Goal: Information Seeking & Learning: Learn about a topic

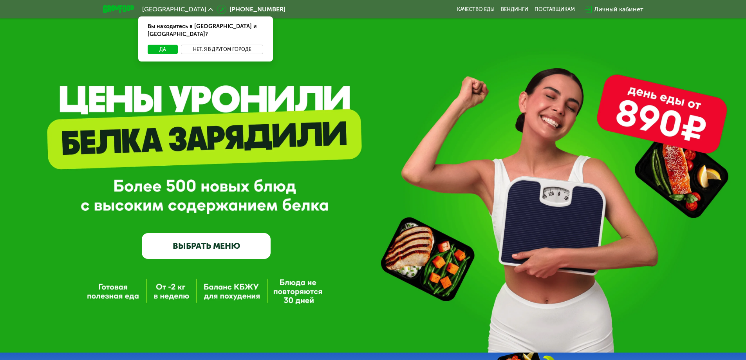
click at [223, 45] on button "Нет, я в другом городе" at bounding box center [222, 49] width 83 height 9
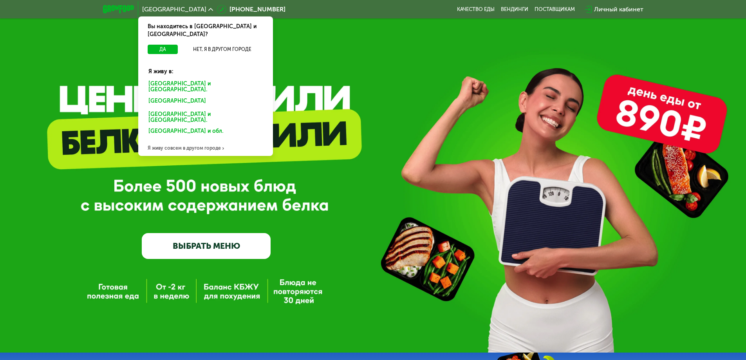
click at [192, 96] on div "Санкт-Петербурге и обл." at bounding box center [204, 102] width 122 height 13
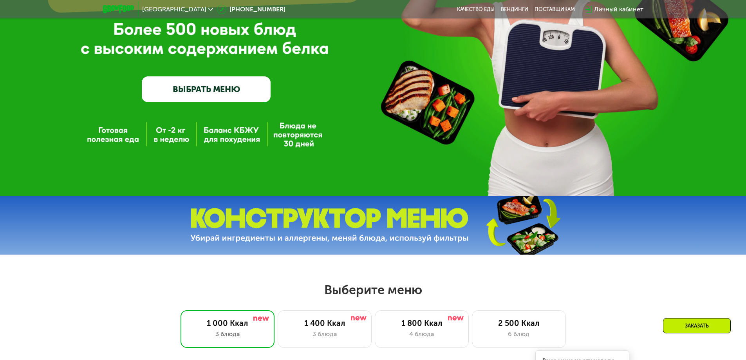
scroll to position [352, 0]
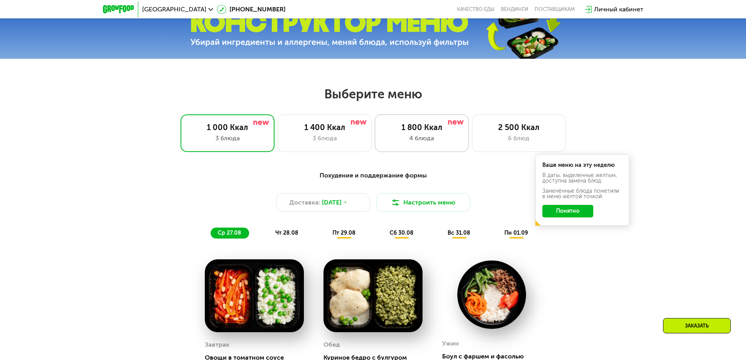
click at [472, 123] on div "1 800 Ккал 4 блюда" at bounding box center [519, 133] width 94 height 38
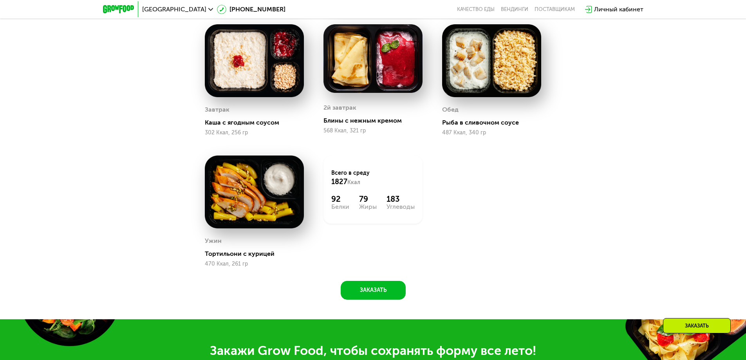
scroll to position [509, 0]
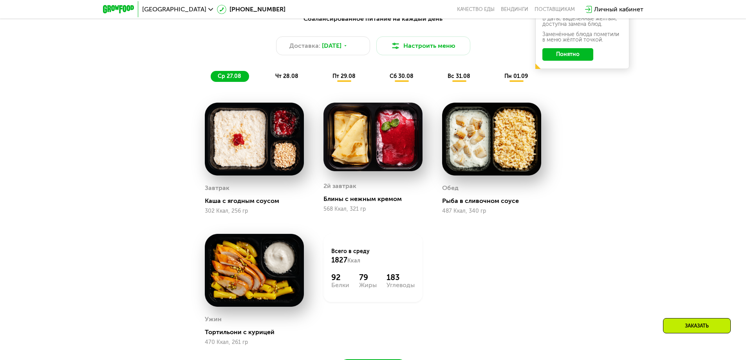
click at [385, 147] on img at bounding box center [372, 137] width 99 height 69
click at [285, 79] on span "чт 28.08" at bounding box center [286, 76] width 23 height 7
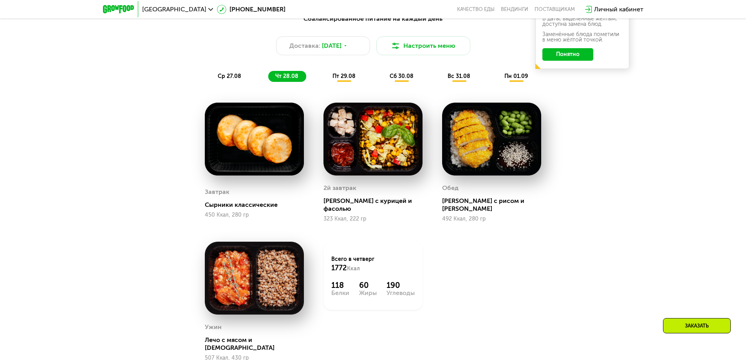
click at [342, 78] on span "пт 29.08" at bounding box center [343, 76] width 23 height 7
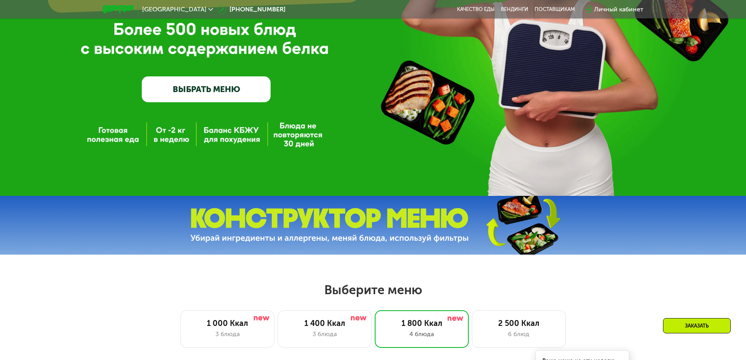
scroll to position [391, 0]
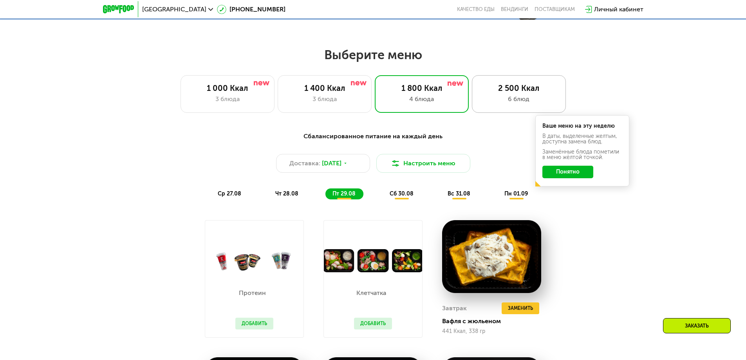
click at [510, 104] on div "6 блюд" at bounding box center [519, 98] width 78 height 9
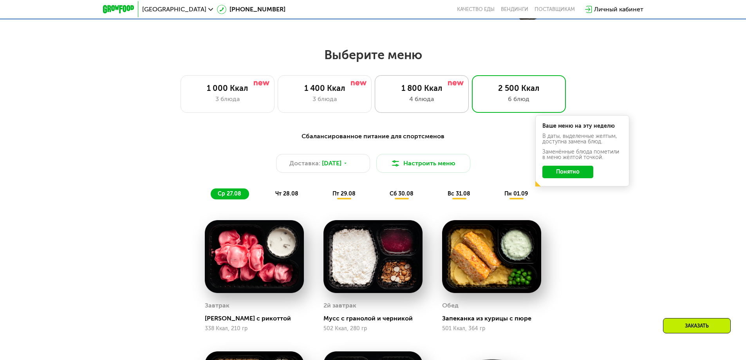
click at [438, 102] on div "4 блюда" at bounding box center [422, 98] width 78 height 9
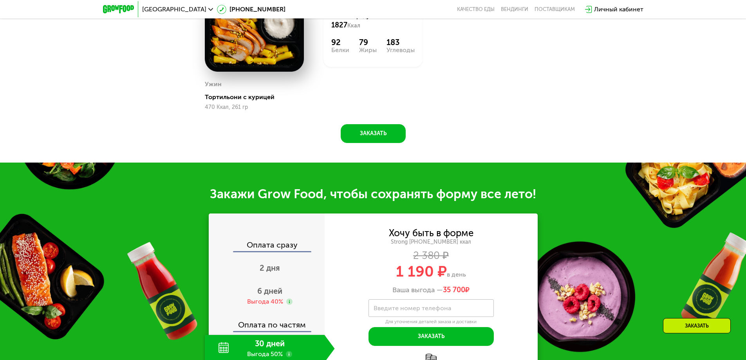
scroll to position [900, 0]
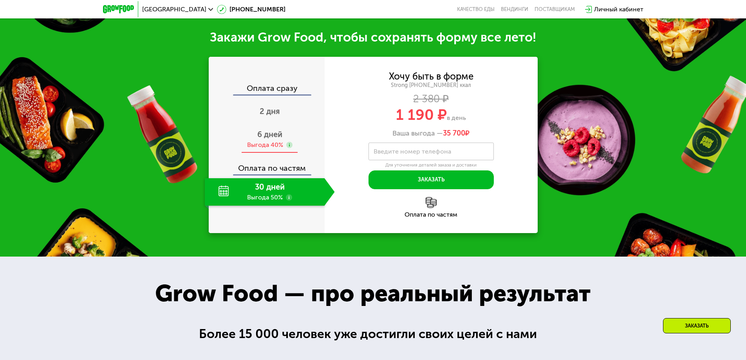
click at [277, 144] on div "Выгода 40%" at bounding box center [265, 145] width 36 height 9
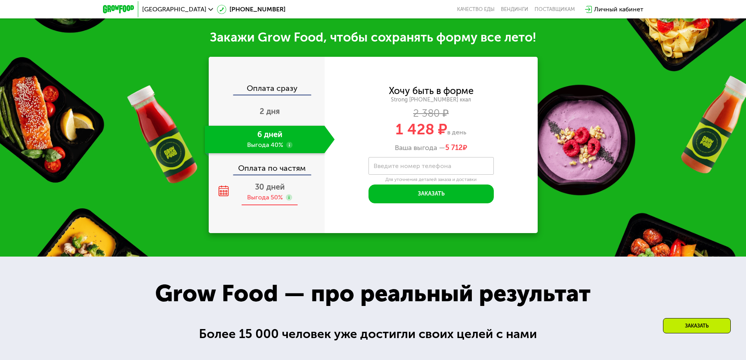
click at [274, 189] on span "30 дней" at bounding box center [270, 186] width 30 height 9
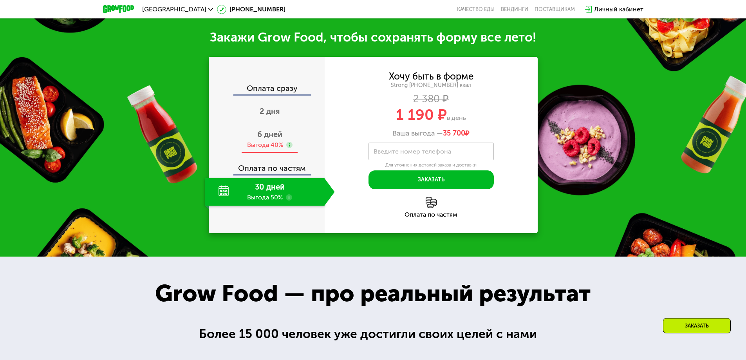
click at [276, 149] on div "Выгода 40%" at bounding box center [265, 145] width 36 height 9
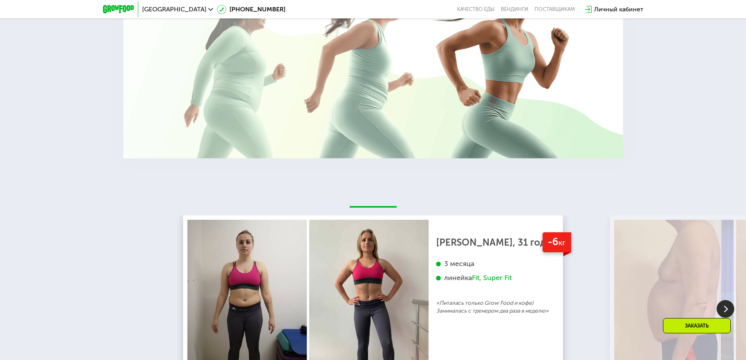
scroll to position [1527, 0]
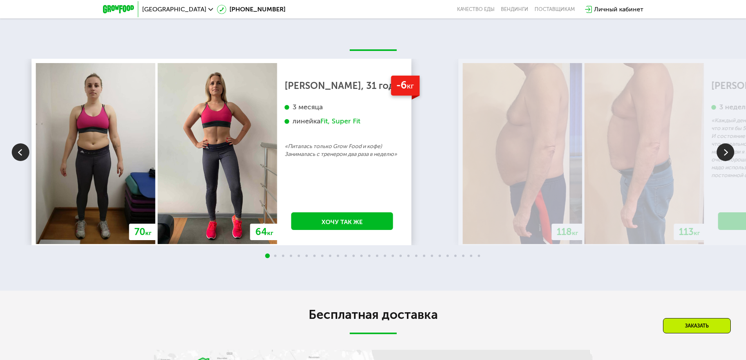
click at [336, 171] on div "70 кг 64 кг -6 кг [PERSON_NAME], 31 год 3 месяца линейка Fit, Super Fit «Питала…" at bounding box center [405, 152] width 746 height 186
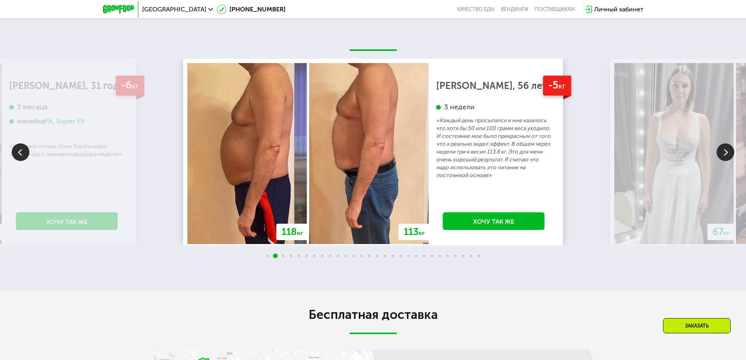
click at [429, 194] on div "-5 кг [PERSON_NAME], 56 лет 3 недели «Каждый день просыпался и мне казалось что…" at bounding box center [494, 153] width 130 height 181
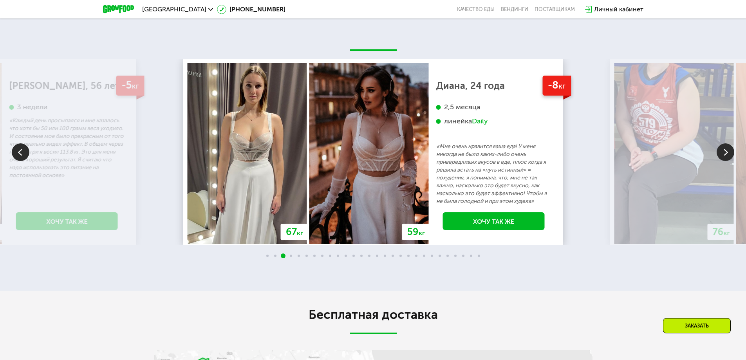
click at [436, 185] on p "«Мне очень нравится ваша еда! У меня никогда не было каких-либо очень привередл…" at bounding box center [493, 173] width 115 height 63
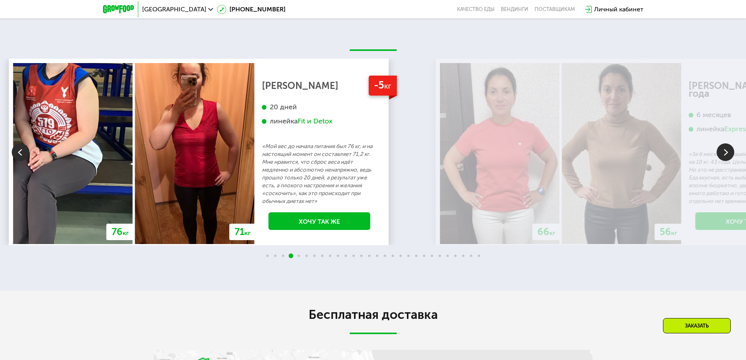
click at [279, 193] on p "«Мой вес до начала питания был 76 кг, и на настоящий момент он составляет 71,2 …" at bounding box center [319, 173] width 115 height 63
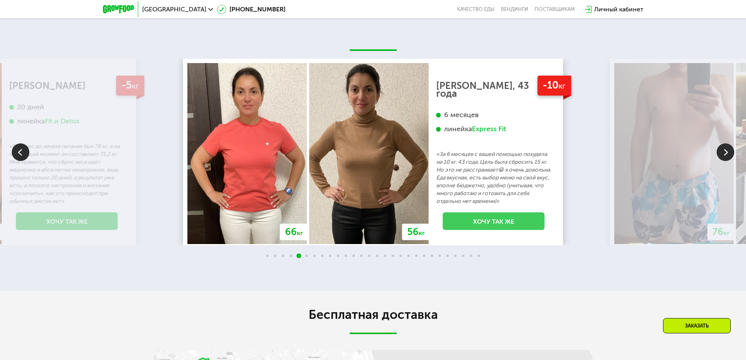
click at [429, 236] on div "-10 кг [PERSON_NAME], 43 года 6 месяцев линейка Express Fit «За 6 месяцев с ваш…" at bounding box center [494, 153] width 130 height 181
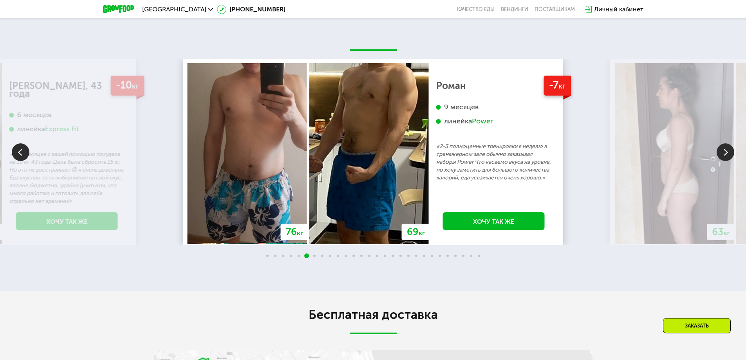
click at [429, 192] on div "-7 кг Роман 9 месяцев линейка Power «2-3 полноценные тренировки в неделю в трен…" at bounding box center [494, 153] width 130 height 181
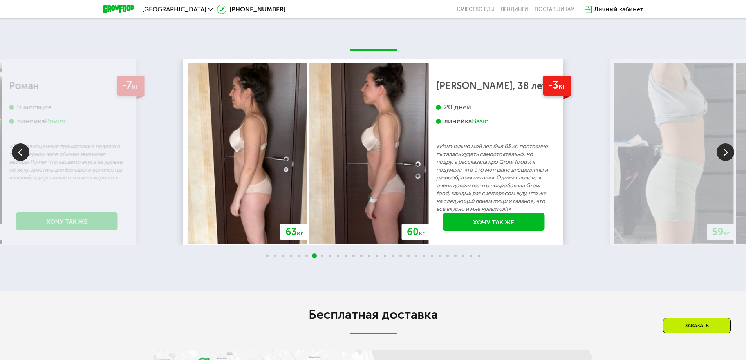
click at [436, 152] on p "«Изначально мой вес был 63 кг, постоянно пыталась худеть самостоятельно, но под…" at bounding box center [493, 177] width 115 height 70
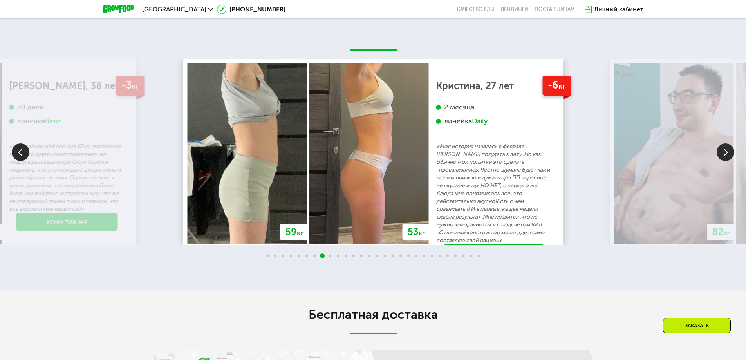
click at [436, 159] on p "«Моя история началась в феврале .[PERSON_NAME] похудеть к лету .Но как обычно м…" at bounding box center [493, 193] width 115 height 102
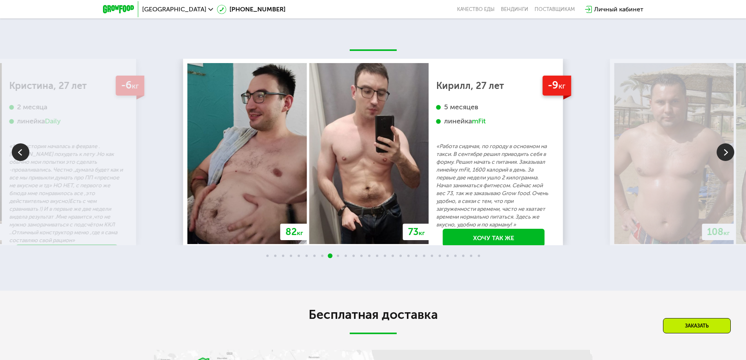
click at [446, 175] on p "«Работа сидячая, по городу в основном на такси. В сентябре решил приводить себя…" at bounding box center [493, 185] width 115 height 86
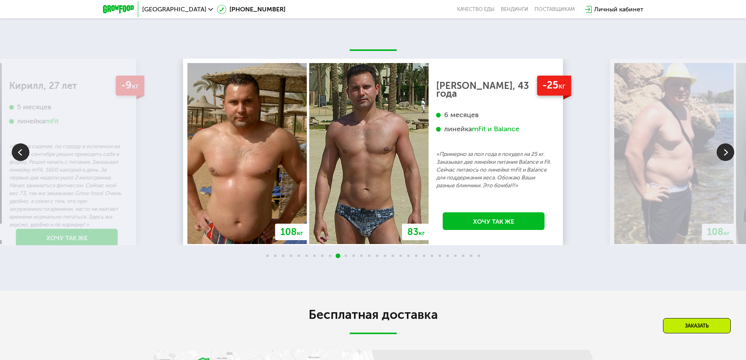
click at [497, 124] on div "mFit и Balance" at bounding box center [495, 128] width 47 height 9
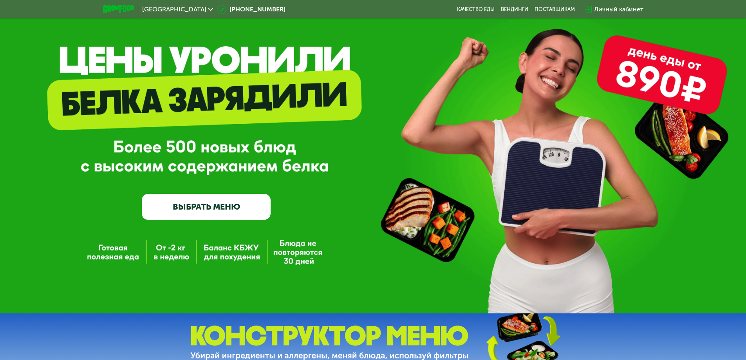
scroll to position [0, 0]
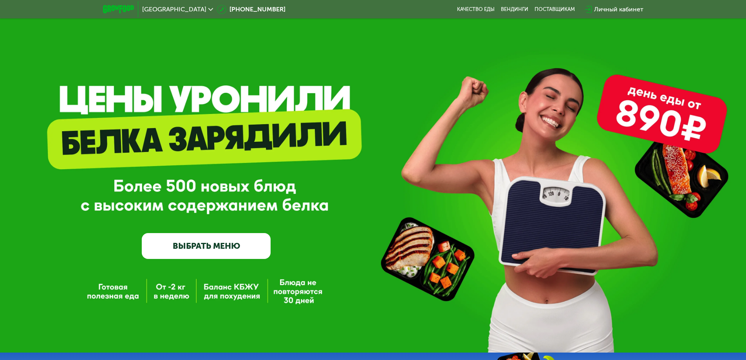
click at [220, 247] on link "ВЫБРАТЬ МЕНЮ" at bounding box center [206, 246] width 129 height 26
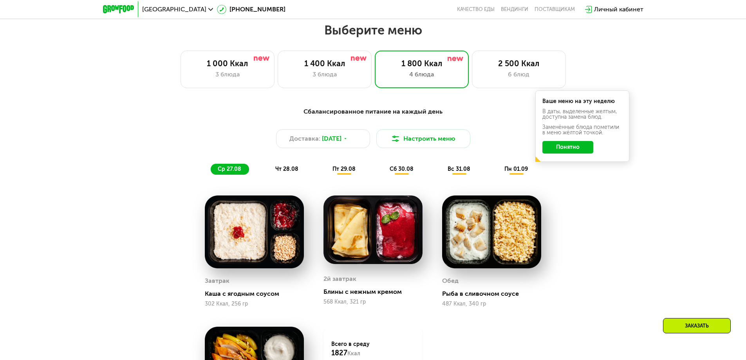
scroll to position [423, 0]
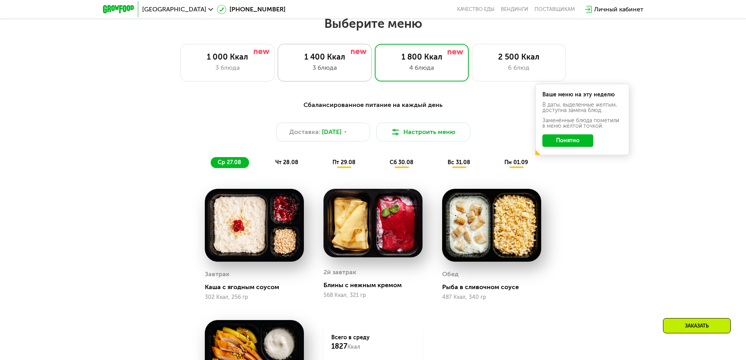
click at [333, 65] on div "3 блюда" at bounding box center [325, 67] width 78 height 9
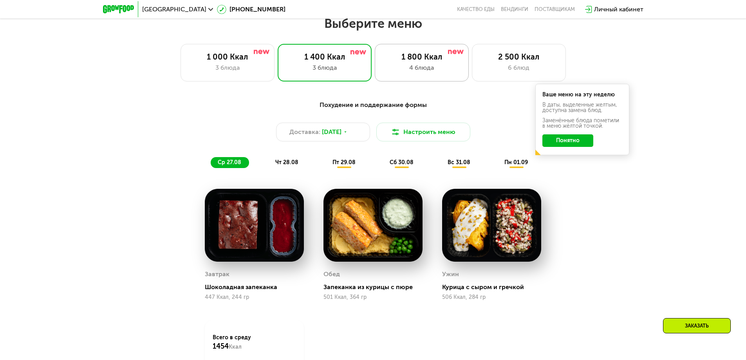
click at [411, 68] on div "4 блюда" at bounding box center [422, 67] width 78 height 9
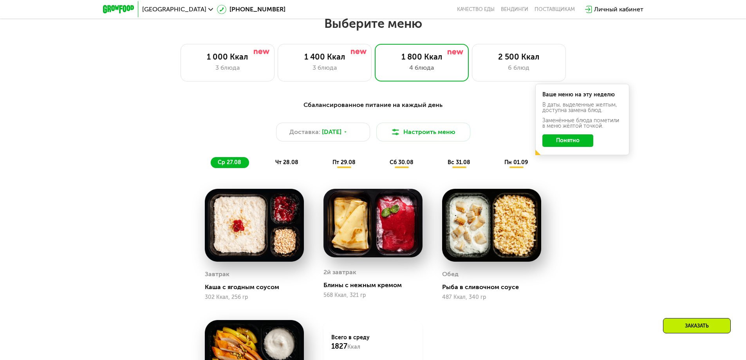
click at [458, 164] on span "вс 31.08" at bounding box center [458, 162] width 23 height 7
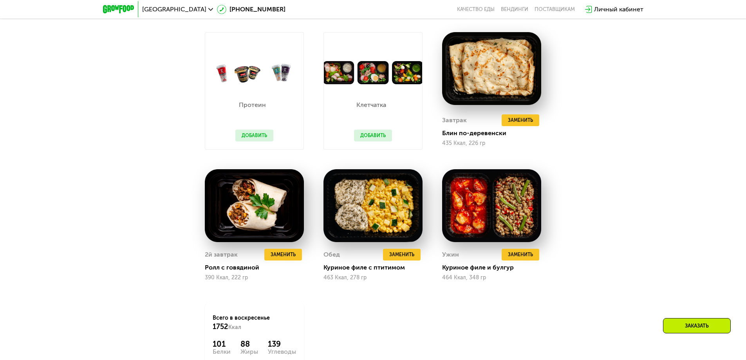
scroll to position [384, 0]
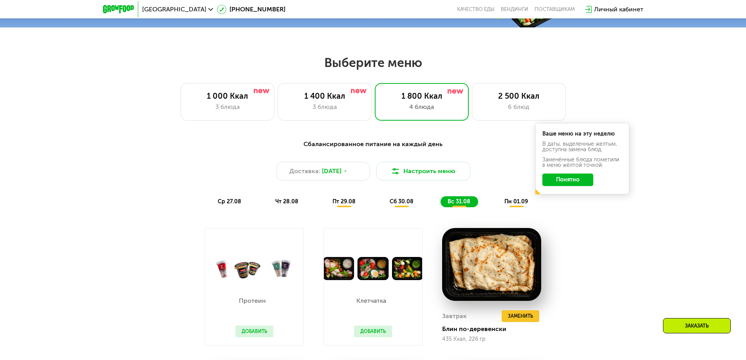
click at [513, 199] on div "пн 01.09" at bounding box center [516, 201] width 38 height 11
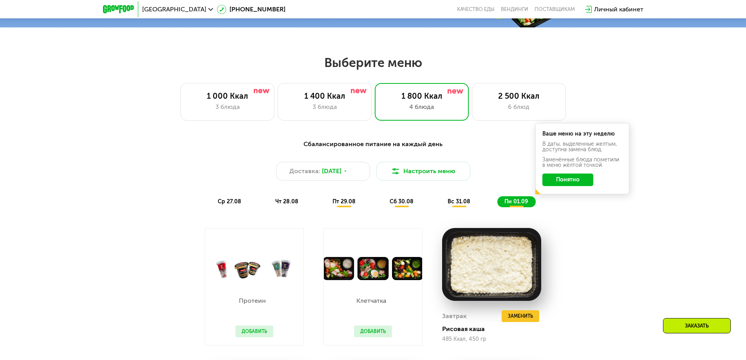
scroll to position [540, 0]
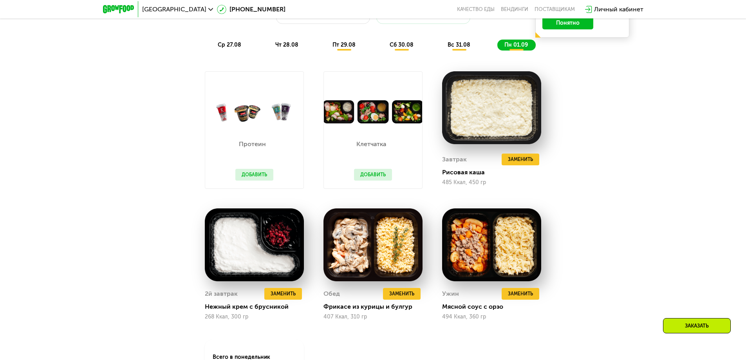
click at [467, 46] on span "вс 31.08" at bounding box center [458, 44] width 23 height 7
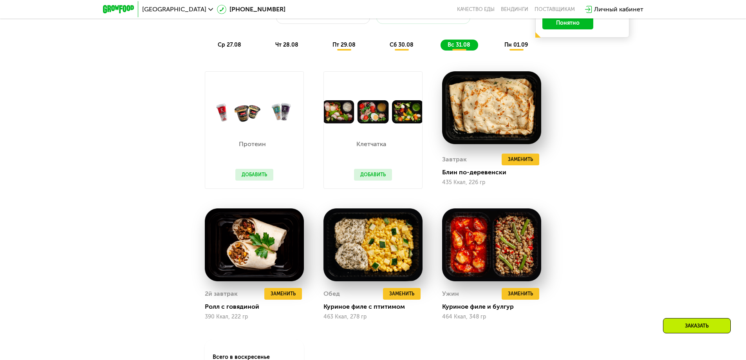
click at [398, 47] on span "сб 30.08" at bounding box center [401, 44] width 24 height 7
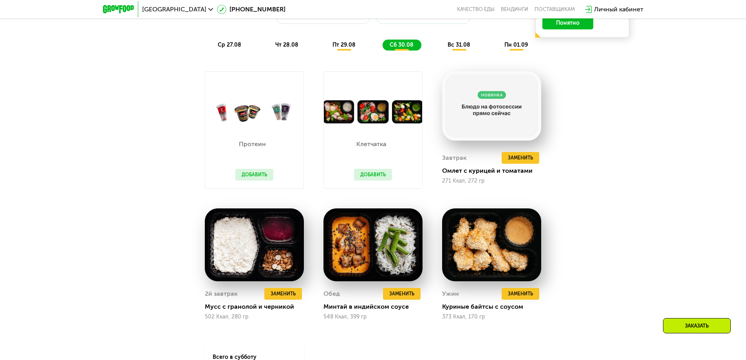
scroll to position [579, 0]
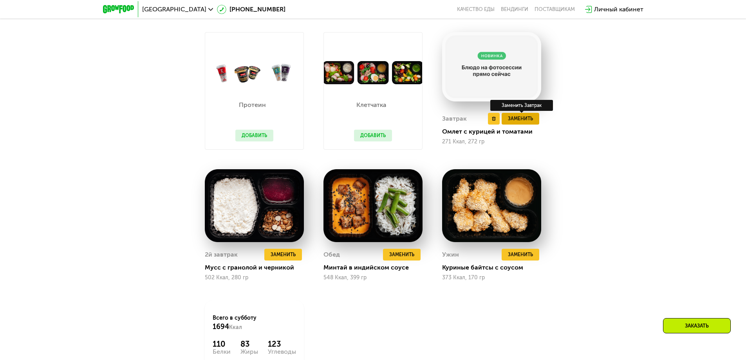
click at [525, 122] on span "Заменить" at bounding box center [520, 119] width 25 height 8
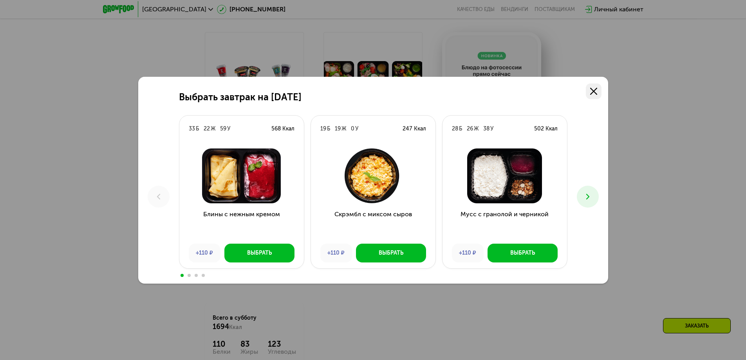
click at [598, 89] on link at bounding box center [594, 91] width 16 height 16
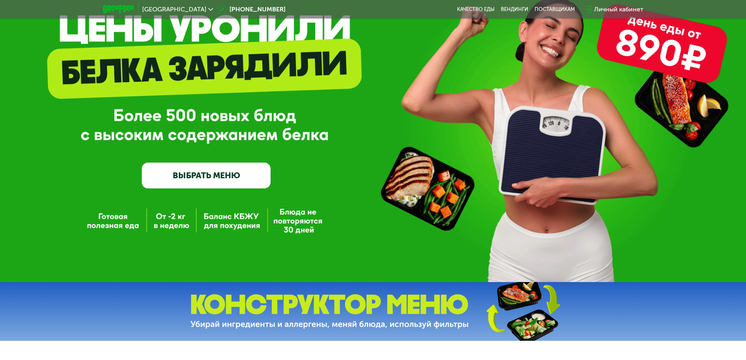
scroll to position [0, 0]
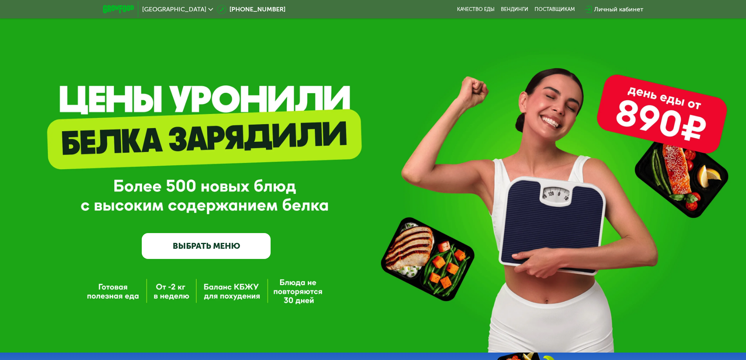
click at [173, 7] on span "[GEOGRAPHIC_DATA]" at bounding box center [174, 9] width 64 height 6
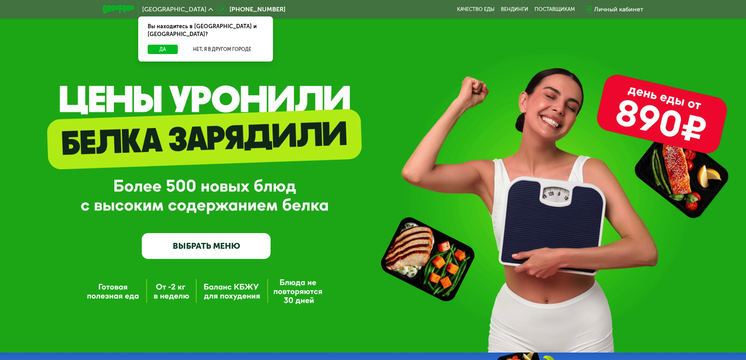
click at [423, 132] on div "GrowFood — доставка правильного питания ВЫБРАТЬ МЕНЮ" at bounding box center [373, 189] width 746 height 140
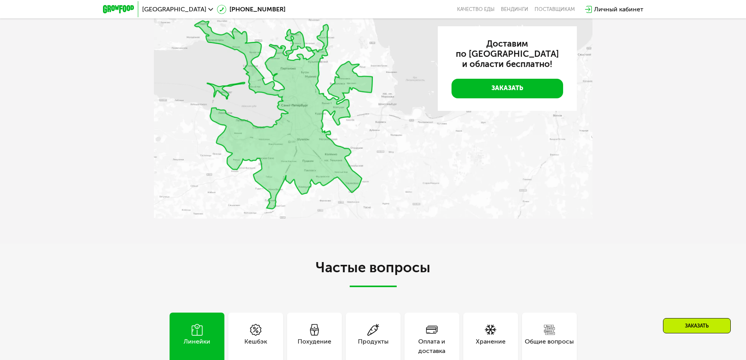
scroll to position [2192, 0]
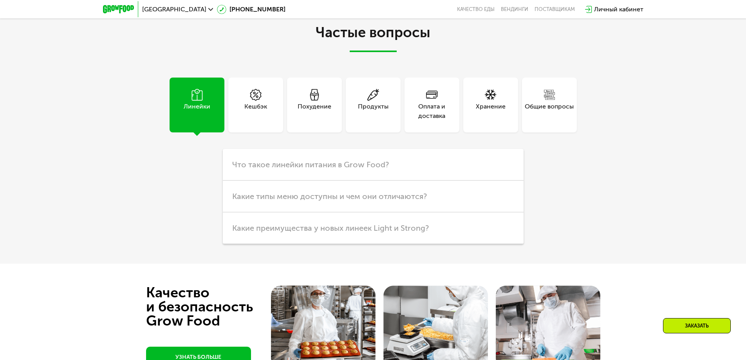
click at [256, 107] on div "Кешбэк" at bounding box center [255, 111] width 23 height 19
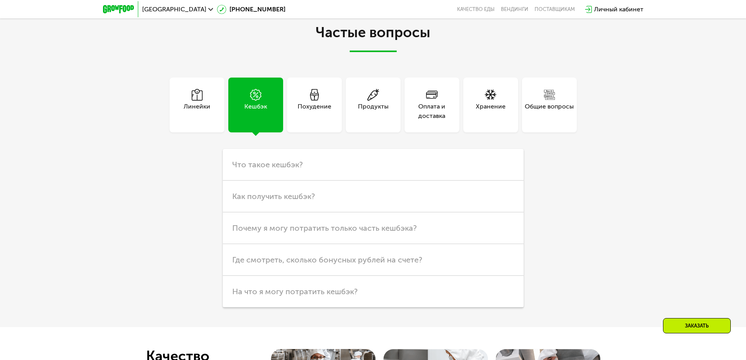
click at [324, 103] on div "Похудение" at bounding box center [315, 111] width 34 height 19
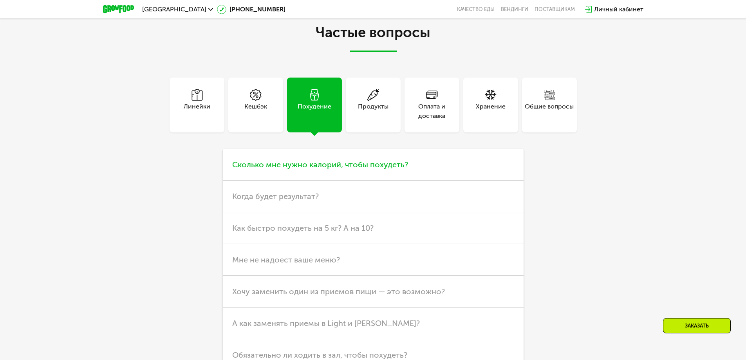
click at [375, 169] on span "Сколько мне нужно калорий, чтобы похудеть?" at bounding box center [320, 164] width 176 height 9
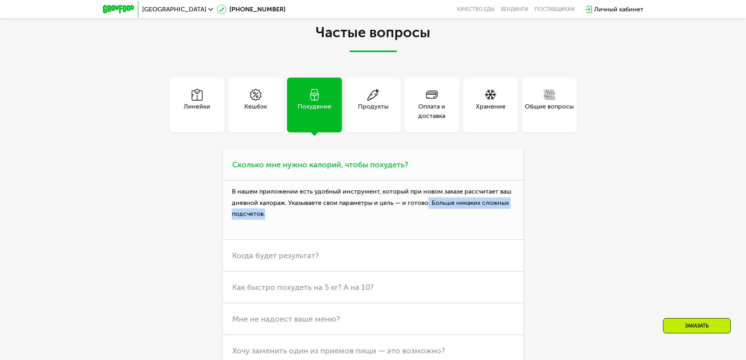
drag, startPoint x: 425, startPoint y: 204, endPoint x: 498, endPoint y: 216, distance: 73.8
click at [497, 216] on p "В нашем приложении есть удобный инструмент, который при новом заказе рассчитает…" at bounding box center [373, 209] width 301 height 59
click at [498, 216] on p "В нашем приложении есть удобный инструмент, который при новом заказе рассчитает…" at bounding box center [373, 209] width 301 height 59
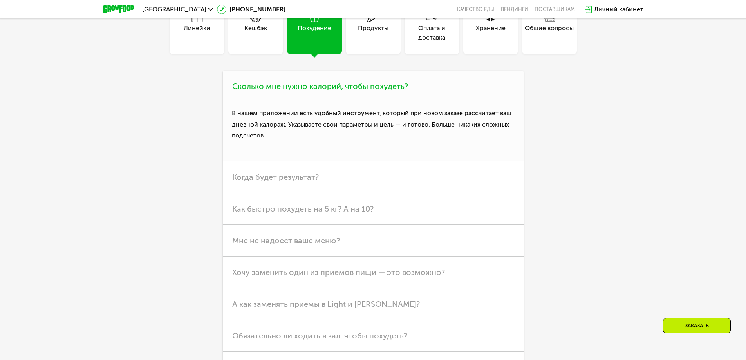
scroll to position [2310, 0]
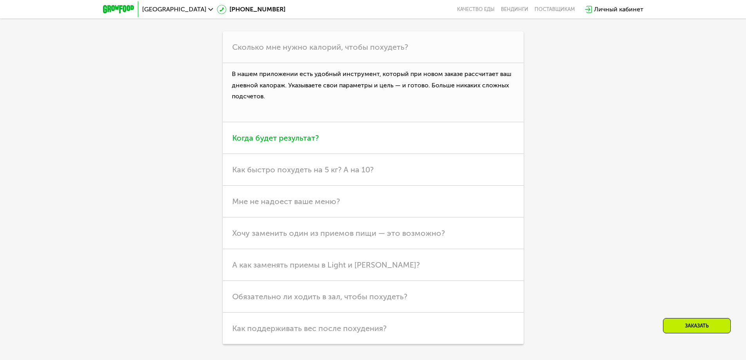
click at [299, 142] on span "Когда будет результат?" at bounding box center [275, 137] width 87 height 9
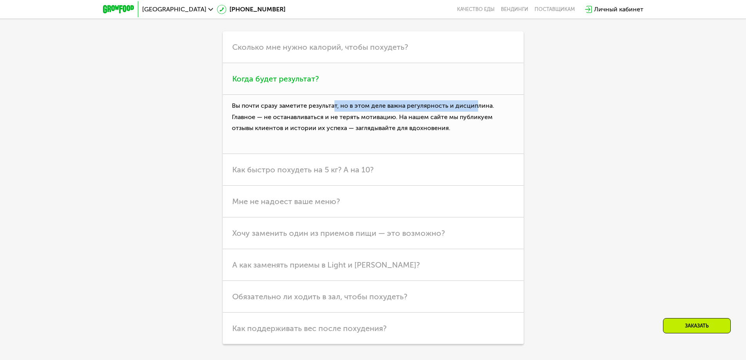
drag, startPoint x: 422, startPoint y: 107, endPoint x: 490, endPoint y: 105, distance: 68.5
click at [489, 106] on p "Вы почти сразу заметите результат, но в этом деле важна регулярность и дисципли…" at bounding box center [373, 124] width 301 height 59
click at [490, 105] on p "Вы почти сразу заметите результат, но в этом деле важна регулярность и дисципли…" at bounding box center [373, 124] width 301 height 59
drag, startPoint x: 413, startPoint y: 107, endPoint x: 476, endPoint y: 107, distance: 63.0
click at [471, 107] on p "Вы почти сразу заметите результат, но в этом деле важна регулярность и дисципли…" at bounding box center [373, 124] width 301 height 59
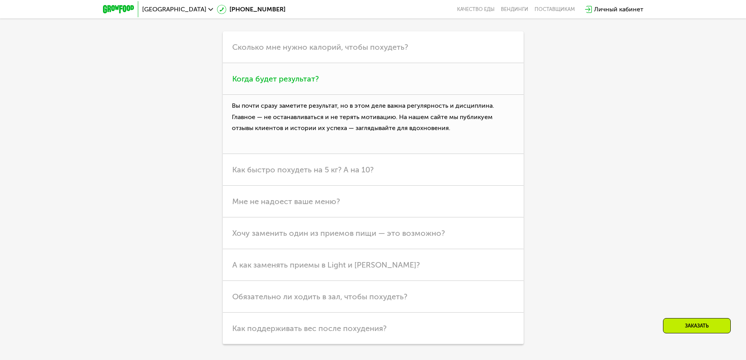
click at [476, 107] on p "Вы почти сразу заметите результат, но в этом деле важна регулярность и дисципли…" at bounding box center [373, 124] width 301 height 59
drag, startPoint x: 276, startPoint y: 119, endPoint x: 464, endPoint y: 119, distance: 188.3
click at [429, 119] on p "Вы почти сразу заметите результат, но в этом деле важна регулярность и дисципли…" at bounding box center [373, 124] width 301 height 59
click at [464, 119] on p "Вы почти сразу заметите результат, но в этом деле важна регулярность и дисципли…" at bounding box center [373, 124] width 301 height 59
drag, startPoint x: 444, startPoint y: 124, endPoint x: 533, endPoint y: 122, distance: 88.9
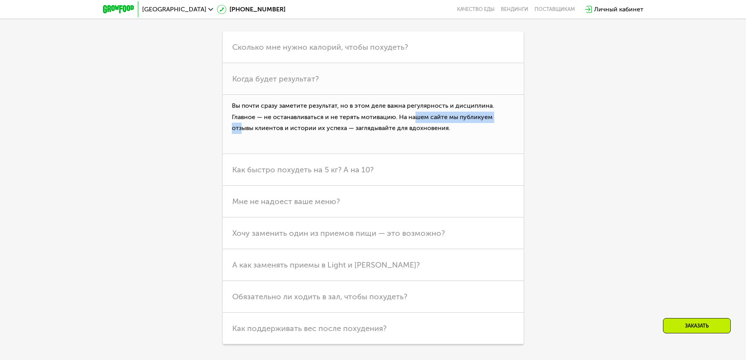
click at [532, 122] on div "Линейки Кешбэк Похудение Продукты Оплата и доставка Хранение Общие вопросы Что …" at bounding box center [373, 152] width 438 height 384
click at [533, 122] on div "Линейки Кешбэк Похудение Продукты Оплата и доставка Хранение Общие вопросы Что …" at bounding box center [373, 152] width 438 height 384
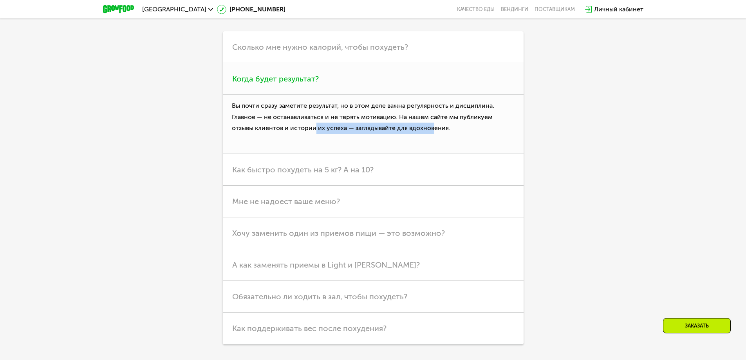
drag, startPoint x: 330, startPoint y: 131, endPoint x: 413, endPoint y: 131, distance: 82.6
click at [413, 131] on p "Вы почти сразу заметите результат, но в этом деле важна регулярность и дисципли…" at bounding box center [373, 124] width 301 height 59
click at [416, 130] on p "Вы почти сразу заметите результат, но в этом деле важна регулярность и дисципли…" at bounding box center [373, 124] width 301 height 59
drag, startPoint x: 442, startPoint y: 127, endPoint x: 280, endPoint y: 127, distance: 162.5
click at [280, 127] on p "Вы почти сразу заметите результат, но в этом деле важна регулярность и дисципли…" at bounding box center [373, 124] width 301 height 59
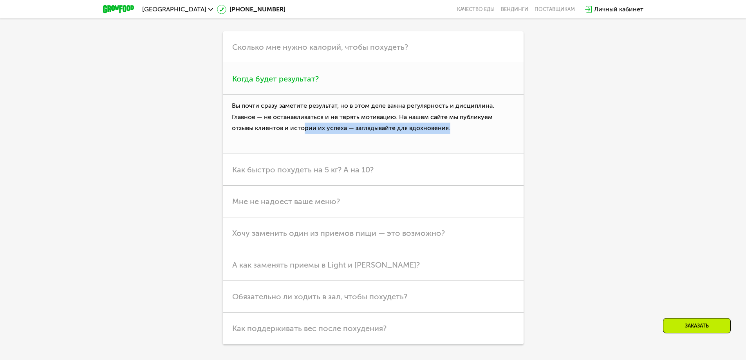
click at [442, 143] on p "Вы почти сразу заметите результат, но в этом деле важна регулярность и дисципли…" at bounding box center [373, 124] width 301 height 59
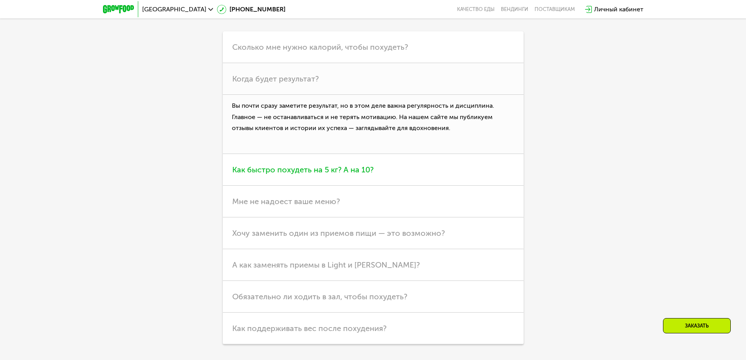
click at [281, 179] on h3 "Как быстро похудеть на 5 кг? А на 10?" at bounding box center [373, 170] width 301 height 32
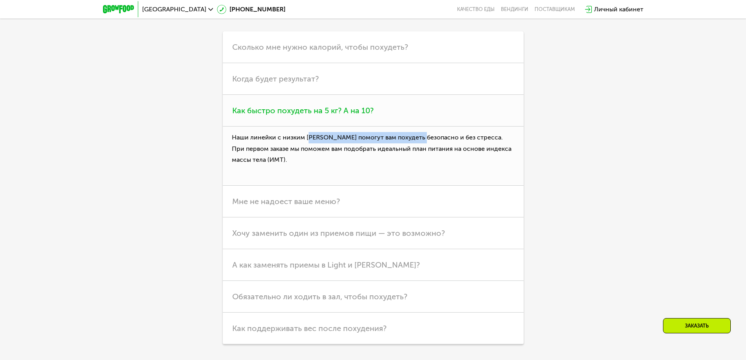
drag, startPoint x: 310, startPoint y: 133, endPoint x: 436, endPoint y: 139, distance: 126.2
click at [429, 140] on p "Наши линейки с низким [PERSON_NAME] помогут вам похудеть безопасно и без стресс…" at bounding box center [373, 155] width 301 height 59
click at [436, 139] on p "Наши линейки с низким [PERSON_NAME] помогут вам похудеть безопасно и без стресс…" at bounding box center [373, 155] width 301 height 59
drag, startPoint x: 415, startPoint y: 137, endPoint x: 484, endPoint y: 137, distance: 68.5
click at [484, 137] on p "Наши линейки с низким [PERSON_NAME] помогут вам похудеть безопасно и без стресс…" at bounding box center [373, 155] width 301 height 59
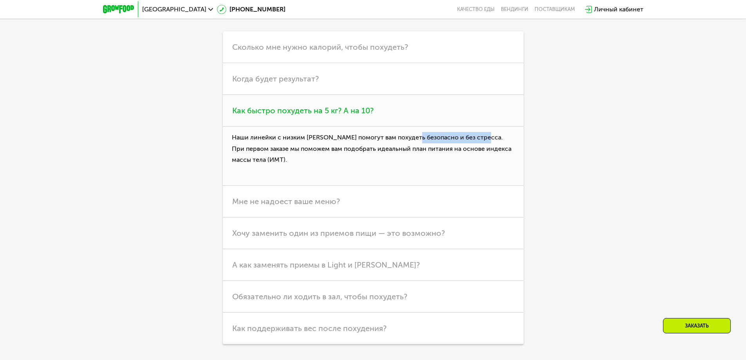
click at [484, 137] on p "Наши линейки с низким [PERSON_NAME] помогут вам похудеть безопасно и без стресс…" at bounding box center [373, 155] width 301 height 59
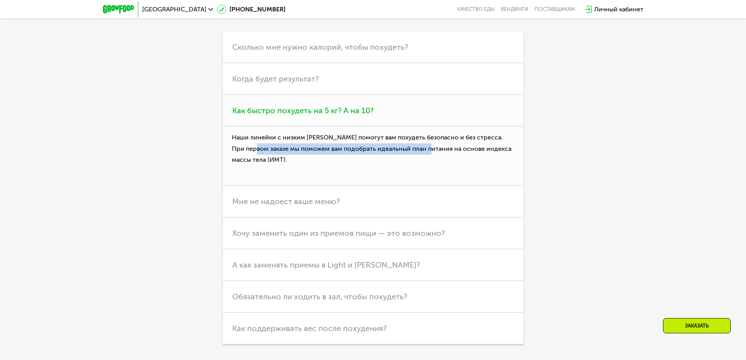
drag, startPoint x: 302, startPoint y: 149, endPoint x: 443, endPoint y: 156, distance: 141.1
click at [441, 156] on p "Наши линейки с низким [PERSON_NAME] помогут вам похудеть безопасно и без стресс…" at bounding box center [373, 155] width 301 height 59
click at [443, 156] on p "Наши линейки с низким [PERSON_NAME] помогут вам похудеть безопасно и без стресс…" at bounding box center [373, 155] width 301 height 59
drag, startPoint x: 396, startPoint y: 151, endPoint x: 498, endPoint y: 152, distance: 102.2
click at [498, 152] on p "Наши линейки с низким [PERSON_NAME] помогут вам похудеть безопасно и без стресс…" at bounding box center [373, 155] width 301 height 59
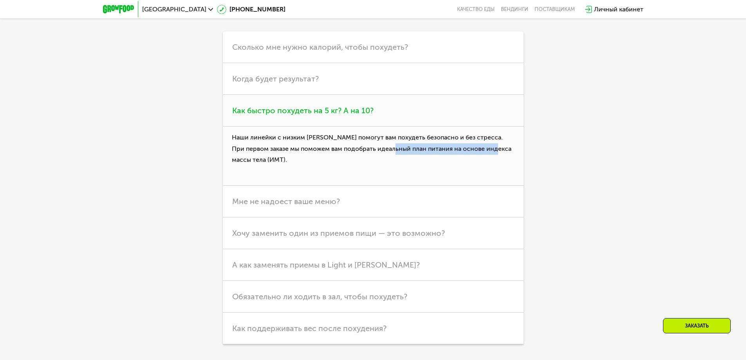
click at [498, 152] on p "Наши линейки с низким [PERSON_NAME] помогут вам похудеть безопасно и без стресс…" at bounding box center [373, 155] width 301 height 59
drag, startPoint x: 240, startPoint y: 159, endPoint x: 299, endPoint y: 161, distance: 59.6
click at [299, 161] on p "Наши линейки с низким [PERSON_NAME] помогут вам похудеть безопасно и без стресс…" at bounding box center [373, 155] width 301 height 59
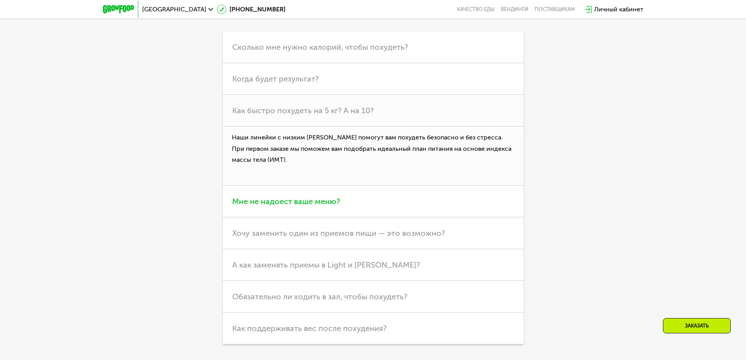
scroll to position [2349, 0]
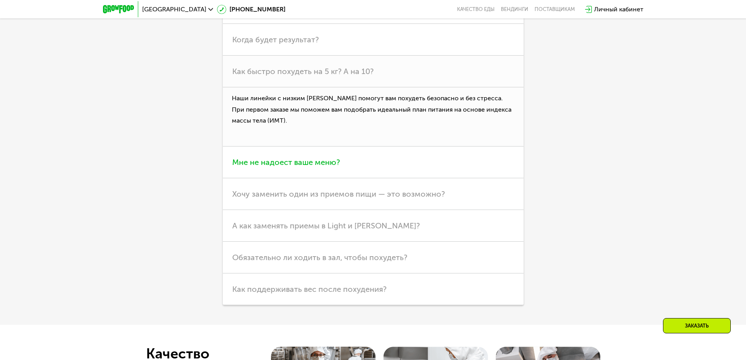
click at [316, 161] on span "Мне не надоест ваше меню?" at bounding box center [286, 161] width 108 height 9
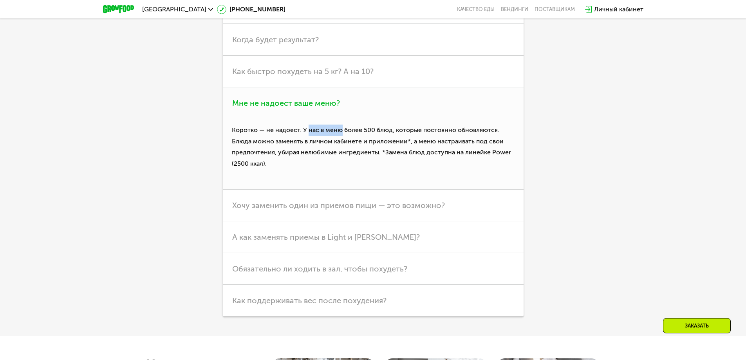
drag, startPoint x: 307, startPoint y: 135, endPoint x: 474, endPoint y: 130, distance: 166.8
click at [460, 131] on p "Коротко — не надоест. У нас в меню более 500 блюд, которые постоянно обновляютс…" at bounding box center [373, 154] width 301 height 70
click at [474, 130] on p "Коротко — не надоест. У нас в меню более 500 блюд, которые постоянно обновляютс…" at bounding box center [373, 154] width 301 height 70
drag, startPoint x: 423, startPoint y: 146, endPoint x: 480, endPoint y: 140, distance: 57.5
click at [480, 140] on p "Коротко — не надоест. У нас в меню более 500 блюд, которые постоянно обновляютс…" at bounding box center [373, 154] width 301 height 70
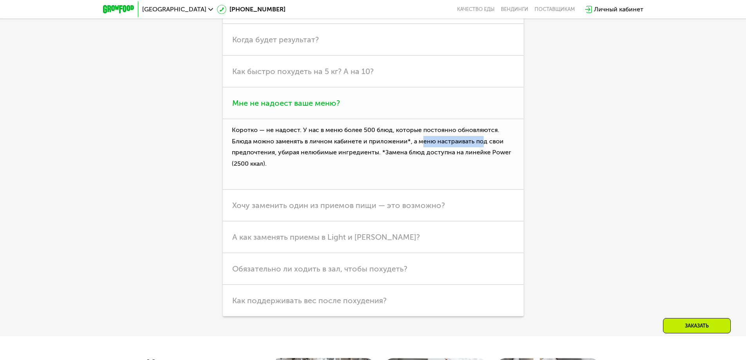
click at [480, 140] on p "Коротко — не надоест. У нас в меню более 500 блюд, которые постоянно обновляютс…" at bounding box center [373, 154] width 301 height 70
drag, startPoint x: 289, startPoint y: 153, endPoint x: 415, endPoint y: 154, distance: 126.1
click at [415, 154] on p "Коротко — не надоест. У нас в меню более 500 блюд, которые постоянно обновляютс…" at bounding box center [373, 154] width 301 height 70
click at [422, 153] on p "Коротко — не надоест. У нас в меню более 500 блюд, которые постоянно обновляютс…" at bounding box center [373, 154] width 301 height 70
drag, startPoint x: 382, startPoint y: 153, endPoint x: 502, endPoint y: 154, distance: 120.2
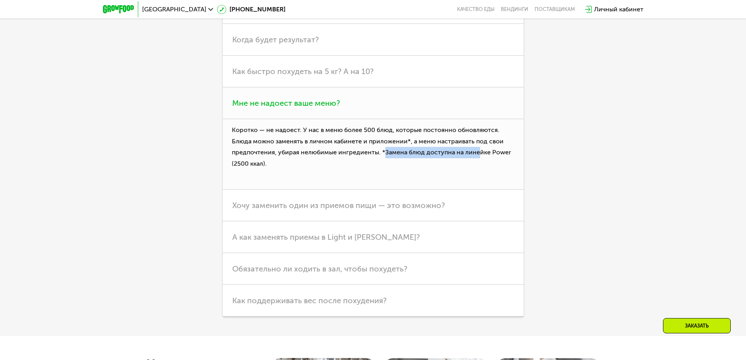
click at [498, 154] on p "Коротко — не надоест. У нас в меню более 500 блюд, которые постоянно обновляютс…" at bounding box center [373, 154] width 301 height 70
click at [502, 154] on p "Коротко — не надоест. У нас в меню более 500 блюд, которые постоянно обновляютс…" at bounding box center [373, 154] width 301 height 70
drag, startPoint x: 458, startPoint y: 156, endPoint x: 521, endPoint y: 171, distance: 64.4
click at [521, 171] on p "Коротко — не надоест. У нас в меню более 500 блюд, которые постоянно обновляютс…" at bounding box center [373, 154] width 301 height 70
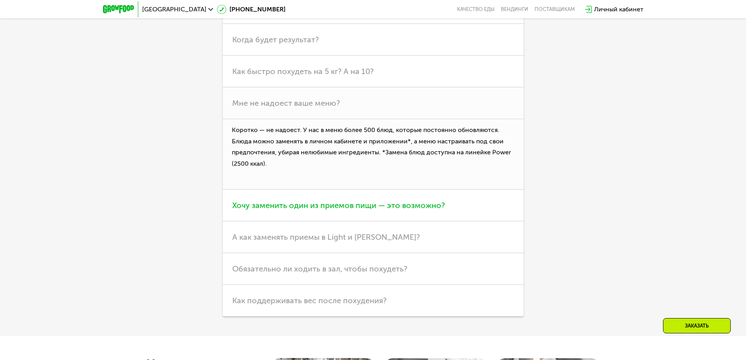
click at [334, 215] on h3 "Хочу заменить один из приемов пищи — это возможно?" at bounding box center [373, 205] width 301 height 32
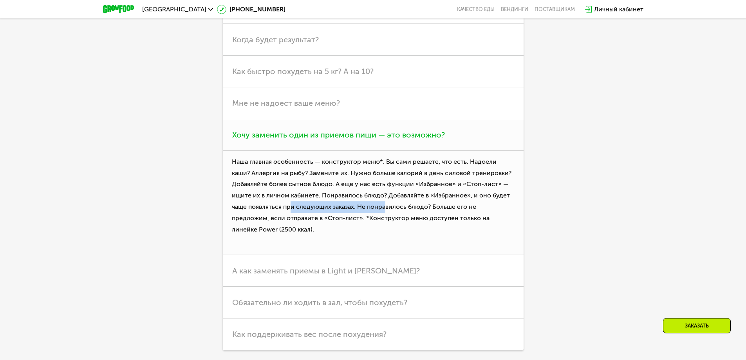
drag, startPoint x: 290, startPoint y: 213, endPoint x: 435, endPoint y: 210, distance: 144.9
click at [435, 210] on p "Наша главная особенность — конструктор меню*. Вы сами решаете, что есть. Надоел…" at bounding box center [373, 203] width 301 height 105
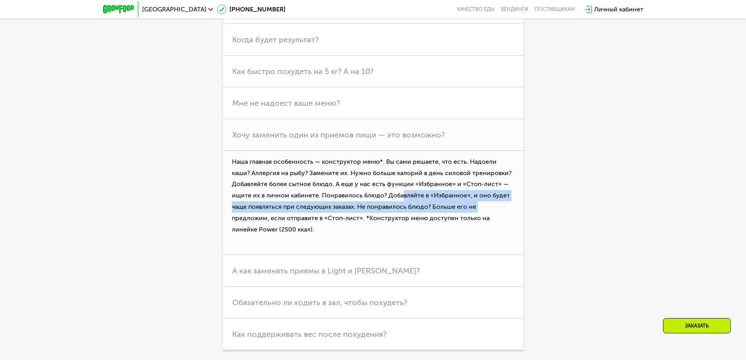
drag, startPoint x: 418, startPoint y: 206, endPoint x: 557, endPoint y: 220, distance: 139.2
click at [547, 220] on div "Линейки Кешбэк Похудение Продукты Оплата и доставка Хранение Общие вопросы Что …" at bounding box center [373, 135] width 438 height 429
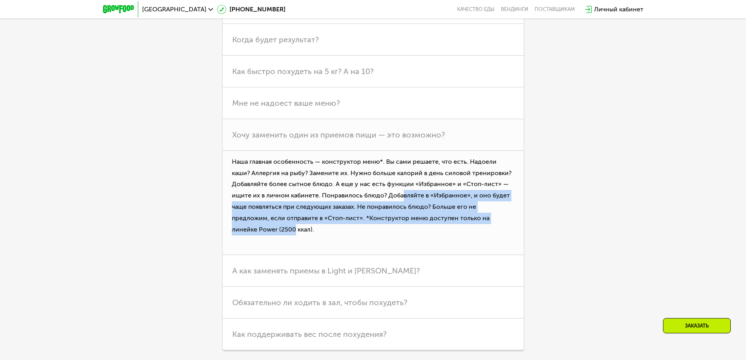
click at [556, 220] on div "Линейки Кешбэк Похудение Продукты Оплата и доставка Хранение Общие вопросы Что …" at bounding box center [373, 135] width 438 height 429
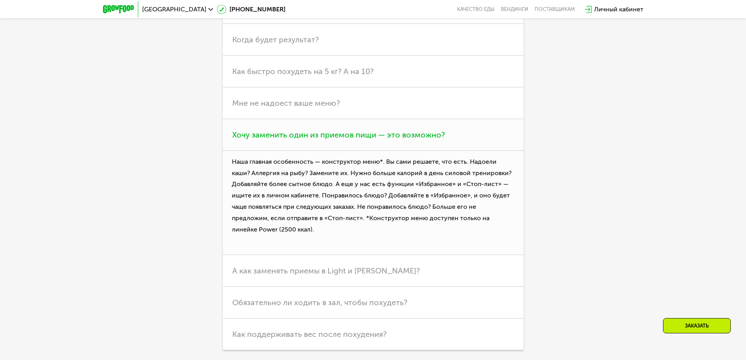
click at [469, 231] on p "Наша главная особенность — конструктор меню*. Вы сами решаете, что есть. Надоел…" at bounding box center [373, 203] width 301 height 105
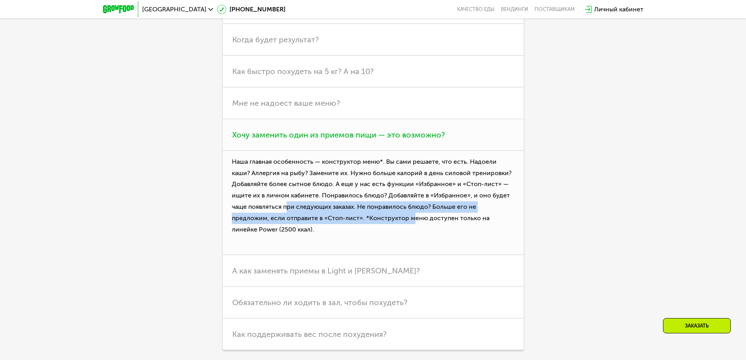
drag, startPoint x: 312, startPoint y: 218, endPoint x: 381, endPoint y: 222, distance: 69.0
click at [378, 222] on p "Наша главная особенность — конструктор меню*. Вы сами решаете, что есть. Надоел…" at bounding box center [373, 203] width 301 height 105
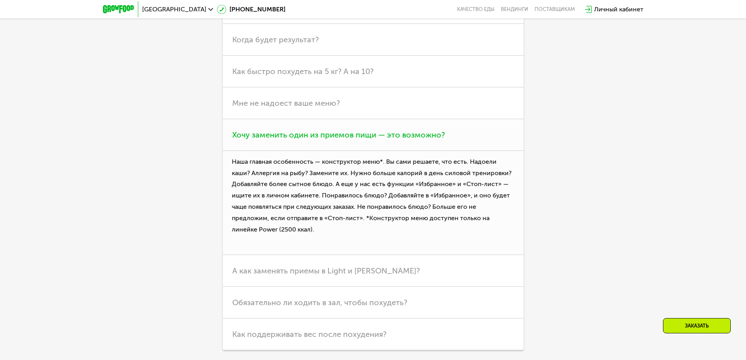
click at [384, 222] on p "Наша главная особенность — конструктор меню*. Вы сами решаете, что есть. Надоел…" at bounding box center [373, 203] width 301 height 105
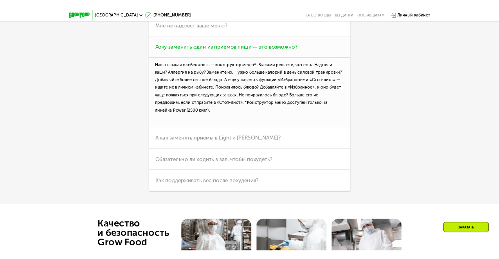
scroll to position [2388, 0]
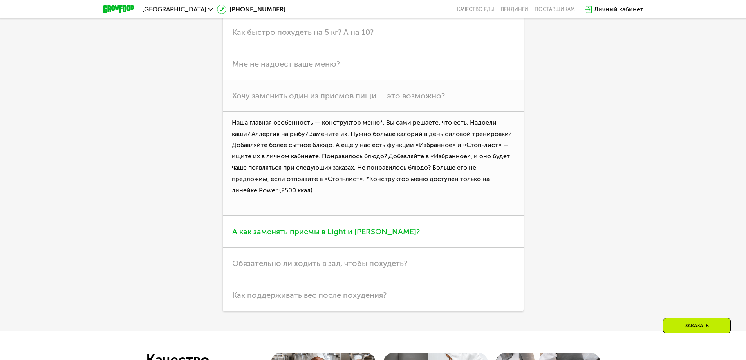
click at [323, 232] on span "А как заменять приемы в Light и [PERSON_NAME]?" at bounding box center [326, 231] width 188 height 9
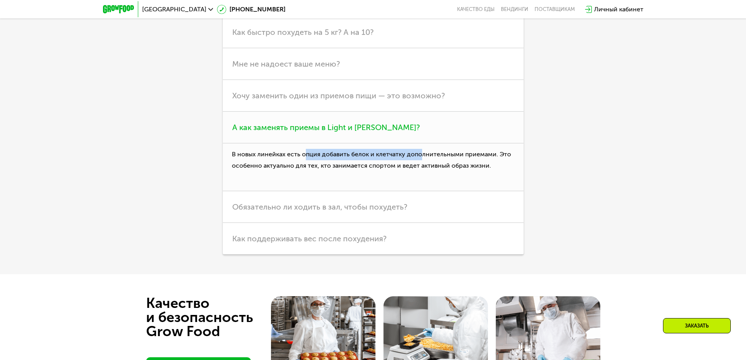
drag, startPoint x: 304, startPoint y: 157, endPoint x: 427, endPoint y: 157, distance: 122.5
click at [425, 158] on p "В новых линейках есть опция добавить белок и клетчатку дополнительными приемами…" at bounding box center [373, 167] width 301 height 48
click at [427, 157] on p "В новых линейках есть опция добавить белок и клетчатку дополнительными приемами…" at bounding box center [373, 167] width 301 height 48
drag, startPoint x: 408, startPoint y: 151, endPoint x: 478, endPoint y: 159, distance: 70.5
click at [475, 159] on p "В новых линейках есть опция добавить белок и клетчатку дополнительными приемами…" at bounding box center [373, 167] width 301 height 48
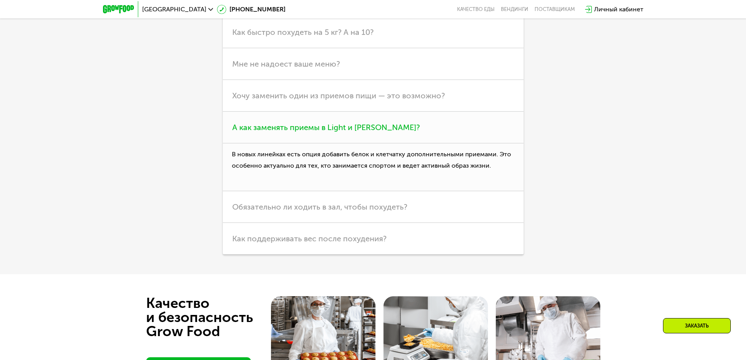
click at [479, 160] on p "В новых линейках есть опция добавить белок и клетчатку дополнительными приемами…" at bounding box center [373, 167] width 301 height 48
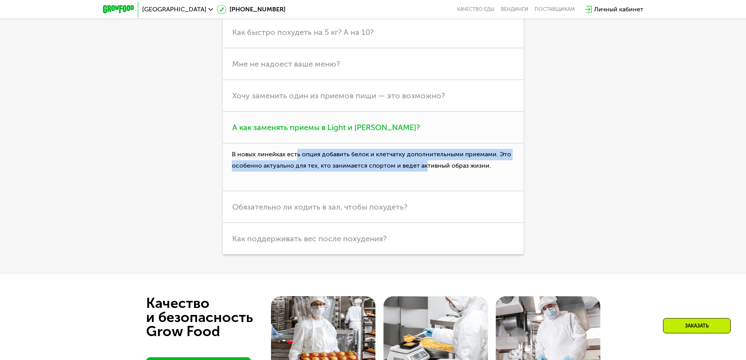
drag, startPoint x: 341, startPoint y: 163, endPoint x: 437, endPoint y: 163, distance: 95.9
click at [435, 163] on p "В новых линейках есть опция добавить белок и клетчатку дополнительными приемами…" at bounding box center [373, 167] width 301 height 48
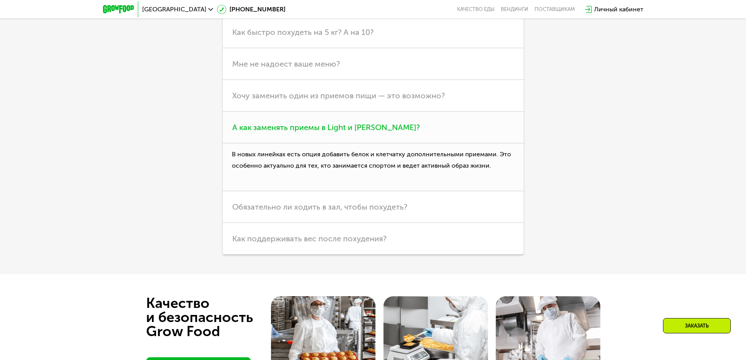
click at [438, 163] on p "В новых линейках есть опция добавить белок и клетчатку дополнительными приемами…" at bounding box center [373, 167] width 301 height 48
drag, startPoint x: 389, startPoint y: 164, endPoint x: 510, endPoint y: 164, distance: 121.4
click at [510, 164] on p "В новых линейках есть опция добавить белок и клетчатку дополнительными приемами…" at bounding box center [373, 167] width 301 height 48
click at [386, 209] on span "Обязательно ли ходить в зал, чтобы похудеть?" at bounding box center [319, 206] width 175 height 9
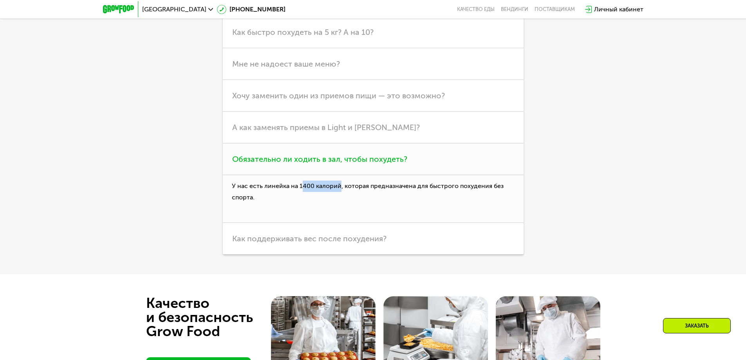
drag, startPoint x: 303, startPoint y: 189, endPoint x: 366, endPoint y: 187, distance: 63.1
click at [360, 187] on p "У нас есть линейка на 1400 калорий, которая предназначена для быстрого похудени…" at bounding box center [373, 199] width 301 height 48
click at [366, 187] on p "У нас есть линейка на 1400 калорий, которая предназначена для быстрого похудени…" at bounding box center [373, 199] width 301 height 48
drag, startPoint x: 346, startPoint y: 186, endPoint x: 422, endPoint y: 191, distance: 76.1
click at [422, 191] on p "У нас есть линейка на 1400 калорий, которая предназначена для быстрого похудени…" at bounding box center [373, 199] width 301 height 48
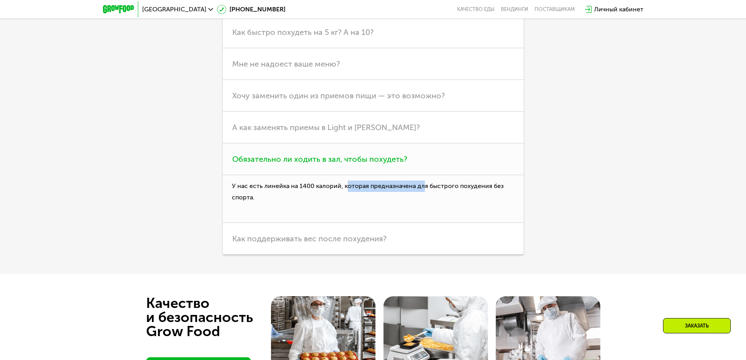
click at [424, 189] on p "У нас есть линейка на 1400 калорий, которая предназначена для быстрого похудени…" at bounding box center [373, 199] width 301 height 48
click at [338, 234] on h3 "Как поддерживать вес после похудения?" at bounding box center [373, 239] width 301 height 32
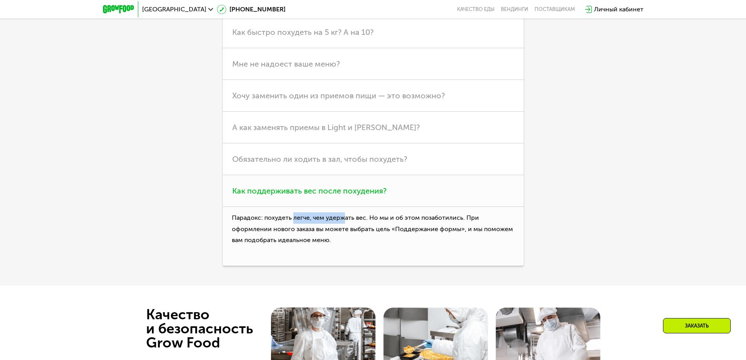
drag, startPoint x: 292, startPoint y: 218, endPoint x: 368, endPoint y: 216, distance: 76.4
click at [367, 216] on p "Парадокс: похудеть легче, чем удержать вес. Но мы и об этом позаботились. При о…" at bounding box center [373, 236] width 301 height 59
click at [368, 216] on p "Парадокс: похудеть легче, чем удержать вес. Но мы и об этом позаботились. При о…" at bounding box center [373, 236] width 301 height 59
drag, startPoint x: 260, startPoint y: 223, endPoint x: 352, endPoint y: 220, distance: 92.8
click at [351, 221] on p "Парадокс: похудеть легче, чем удержать вес. Но мы и об этом позаботились. При о…" at bounding box center [373, 236] width 301 height 59
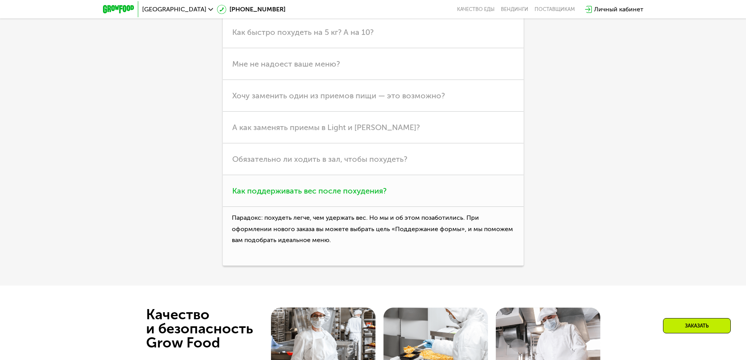
click at [355, 220] on p "Парадокс: похудеть легче, чем удержать вес. Но мы и об этом позаботились. При о…" at bounding box center [373, 236] width 301 height 59
drag, startPoint x: 369, startPoint y: 221, endPoint x: 476, endPoint y: 213, distance: 106.8
click at [442, 213] on p "Парадокс: похудеть легче, чем удержать вес. Но мы и об этом позаботились. При о…" at bounding box center [373, 236] width 301 height 59
click at [476, 213] on p "Парадокс: похудеть легче, чем удержать вес. Но мы и об этом позаботились. При о…" at bounding box center [373, 236] width 301 height 59
drag, startPoint x: 257, startPoint y: 218, endPoint x: 403, endPoint y: 215, distance: 146.4
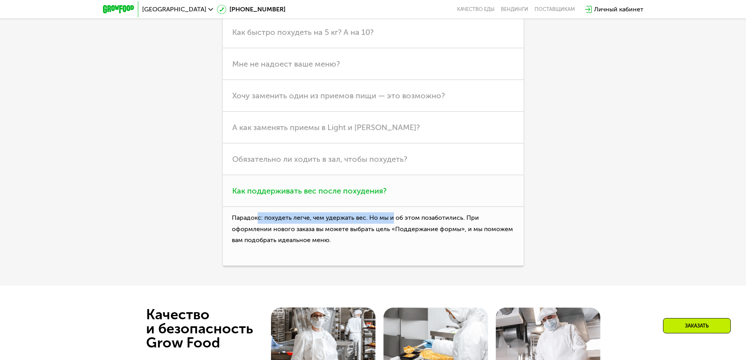
click at [400, 216] on p "Парадокс: похудеть легче, чем удержать вес. Но мы и об этом позаботились. При о…" at bounding box center [373, 236] width 301 height 59
click at [404, 215] on p "Парадокс: похудеть легче, чем удержать вес. Но мы и об этом позаботились. При о…" at bounding box center [373, 236] width 301 height 59
drag
click at [371, 221] on p "Парадокс: похудеть легче, чем удержать вес. Но мы и об этом позаботились. При о…" at bounding box center [373, 236] width 301 height 59
click at [375, 222] on p "Парадокс: похудеть легче, чем удержать вес. Но мы и об этом позаботились. При о…" at bounding box center [373, 236] width 301 height 59
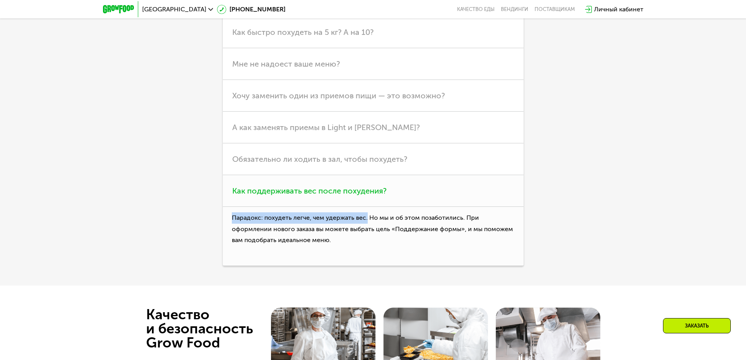
click at [366, 220] on p "Парадокс: похудеть легче, чем удержать вес. Но мы и об этом позаботились. При о…" at bounding box center [373, 236] width 301 height 59
copy p "Парадокс: похудеть легче, чем удержать вес."
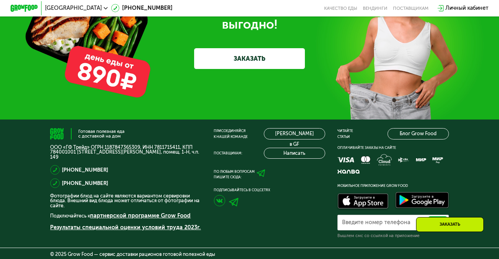
scroll to position [2261, 0]
